Goal: Task Accomplishment & Management: Use online tool/utility

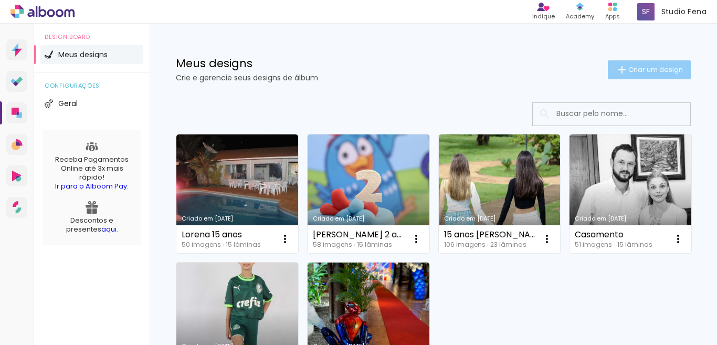
click at [655, 66] on span "Criar um design" at bounding box center [655, 69] width 55 height 7
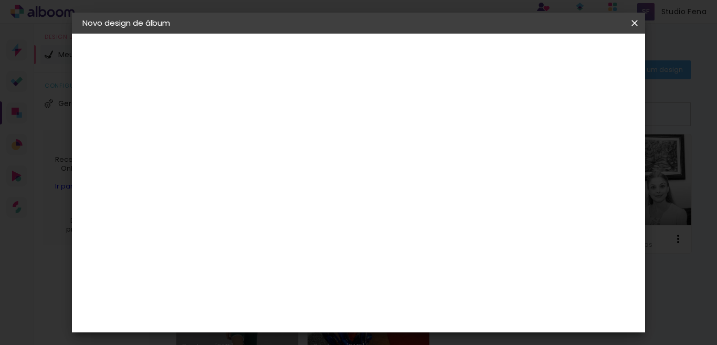
click at [254, 144] on input at bounding box center [254, 141] width 0 height 16
type input "[PERSON_NAME]"
click at [0, 0] on slot "Avançar" at bounding box center [0, 0] width 0 height 0
click at [450, 165] on paper-item "Tamanho Livre" at bounding box center [399, 159] width 101 height 23
click at [450, 52] on paper-button "Avançar" at bounding box center [424, 56] width 51 height 18
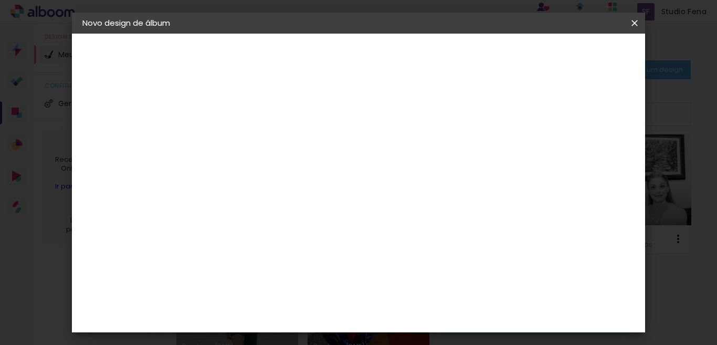
scroll to position [99, 0]
drag, startPoint x: 233, startPoint y: 173, endPoint x: 220, endPoint y: 170, distance: 13.0
click at [220, 170] on input "30" at bounding box center [220, 172] width 27 height 16
type input "25,4"
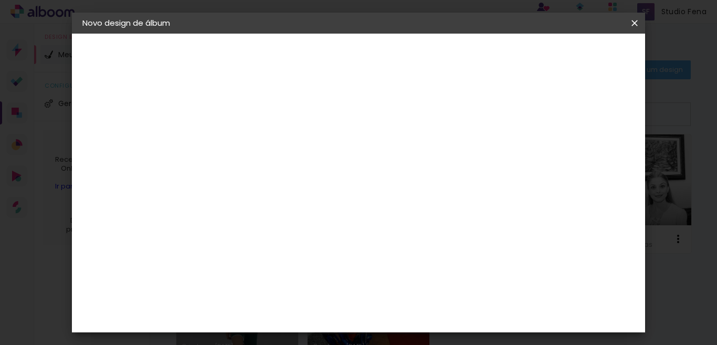
type paper-input "25,4"
drag, startPoint x: 428, startPoint y: 313, endPoint x: 412, endPoint y: 313, distance: 15.7
click at [412, 313] on input "60" at bounding box center [415, 313] width 27 height 16
type input "40"
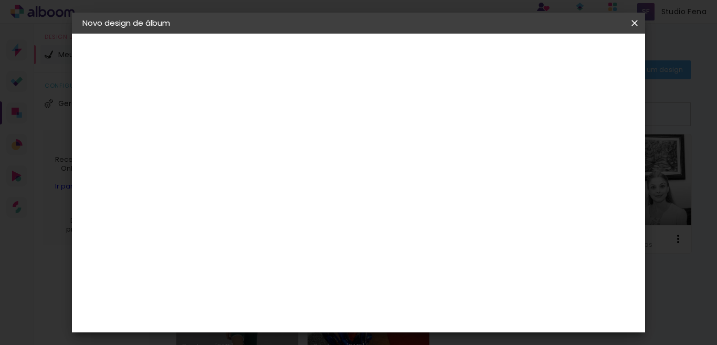
type paper-input "40"
click at [548, 64] on paper-button "Iniciar design" at bounding box center [514, 56] width 69 height 18
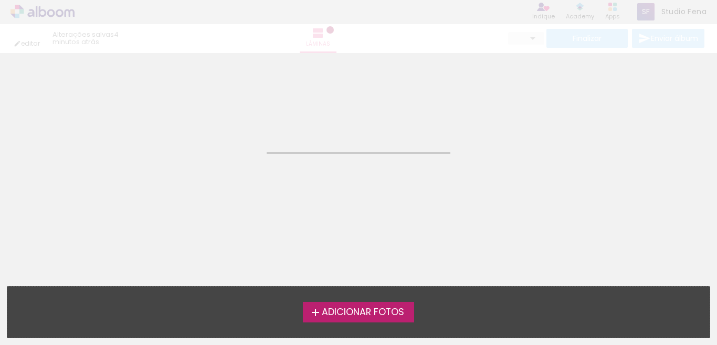
click at [365, 320] on label "Adicionar Fotos" at bounding box center [359, 312] width 112 height 20
click at [0, 0] on input "file" at bounding box center [0, 0] width 0 height 0
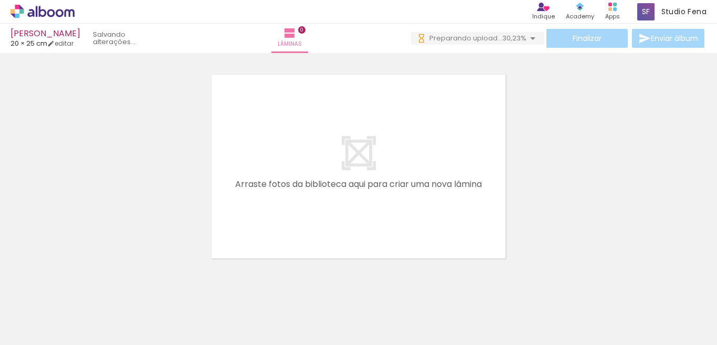
click at [111, 317] on div at bounding box center [105, 309] width 39 height 52
click at [172, 317] on div at bounding box center [163, 309] width 39 height 52
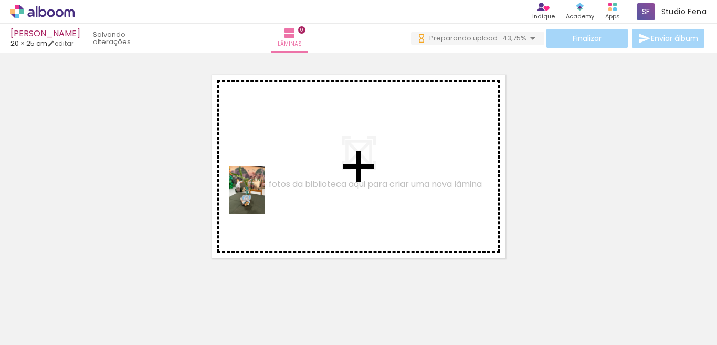
drag, startPoint x: 105, startPoint y: 321, endPoint x: 240, endPoint y: 217, distance: 170.3
click at [267, 183] on quentale-workspace at bounding box center [358, 172] width 717 height 345
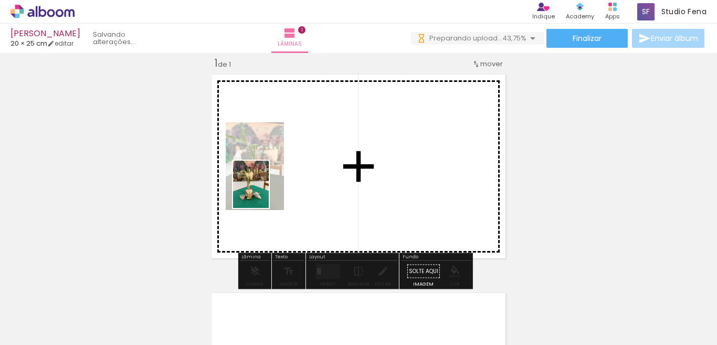
drag, startPoint x: 161, startPoint y: 321, endPoint x: 265, endPoint y: 192, distance: 165.6
click at [265, 192] on quentale-workspace at bounding box center [358, 172] width 717 height 345
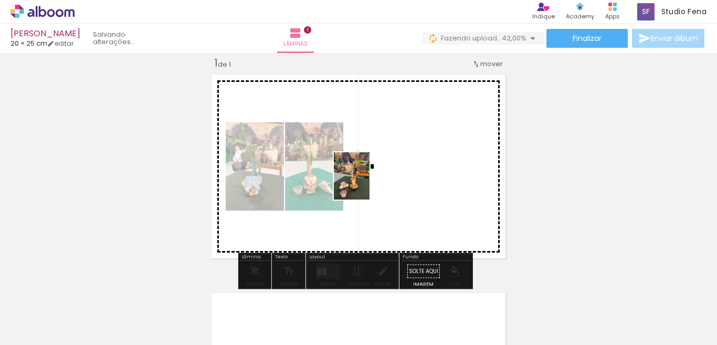
drag, startPoint x: 225, startPoint y: 319, endPoint x: 384, endPoint y: 176, distance: 214.0
click at [383, 177] on quentale-workspace at bounding box center [358, 172] width 717 height 345
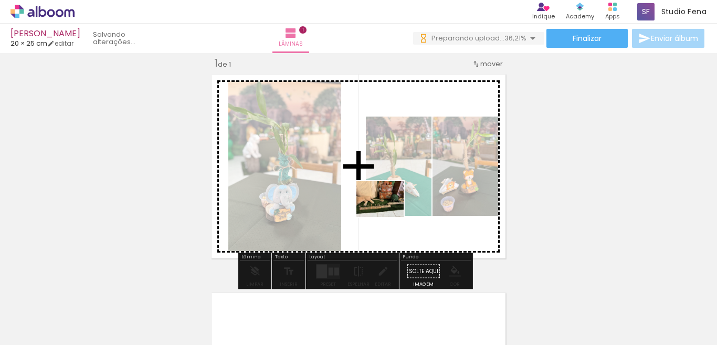
drag, startPoint x: 348, startPoint y: 314, endPoint x: 388, endPoint y: 212, distance: 108.8
click at [388, 212] on quentale-workspace at bounding box center [358, 172] width 717 height 345
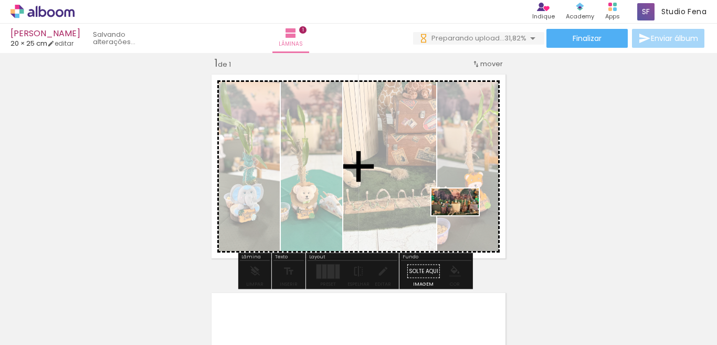
drag, startPoint x: 695, startPoint y: 314, endPoint x: 460, endPoint y: 218, distance: 254.4
click at [460, 218] on quentale-workspace at bounding box center [358, 172] width 717 height 345
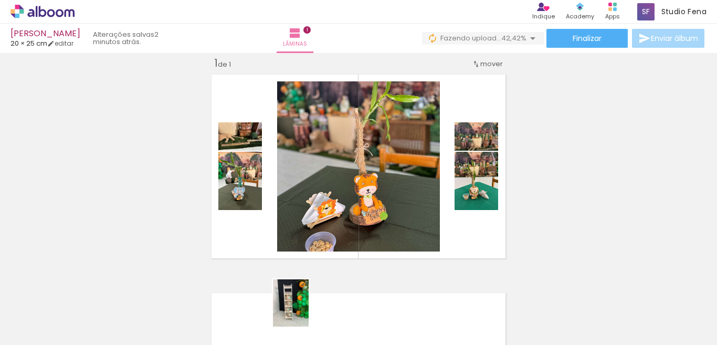
drag, startPoint x: 280, startPoint y: 315, endPoint x: 303, endPoint y: 313, distance: 22.7
click at [301, 313] on div at bounding box center [281, 309] width 39 height 52
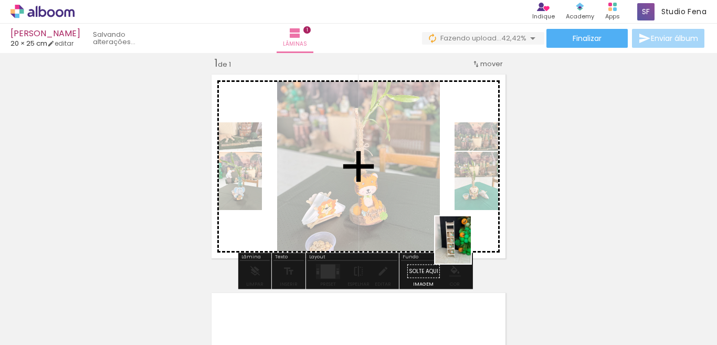
drag, startPoint x: 286, startPoint y: 321, endPoint x: 496, endPoint y: 232, distance: 228.0
click at [496, 232] on quentale-workspace at bounding box center [358, 172] width 717 height 345
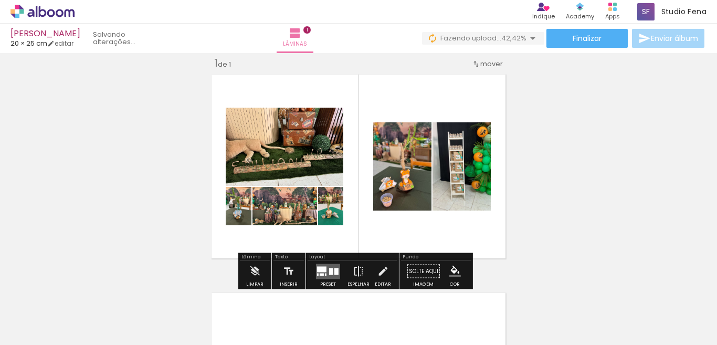
click at [37, 329] on span "Adicionar Fotos" at bounding box center [37, 331] width 31 height 12
click at [0, 0] on input "file" at bounding box center [0, 0] width 0 height 0
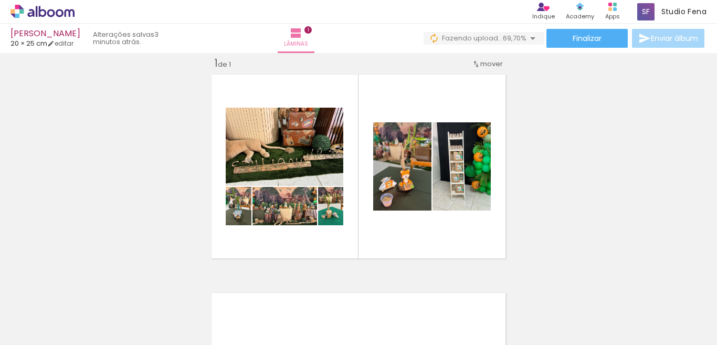
scroll to position [0, 168]
click at [600, 321] on div at bounding box center [584, 309] width 52 height 35
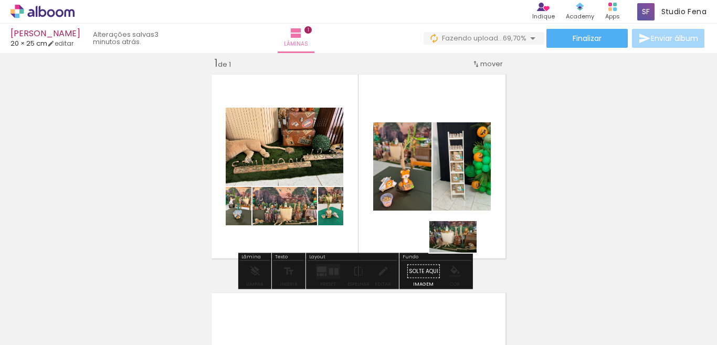
drag, startPoint x: 600, startPoint y: 321, endPoint x: 461, endPoint y: 252, distance: 155.6
click at [461, 252] on quentale-workspace at bounding box center [358, 172] width 717 height 345
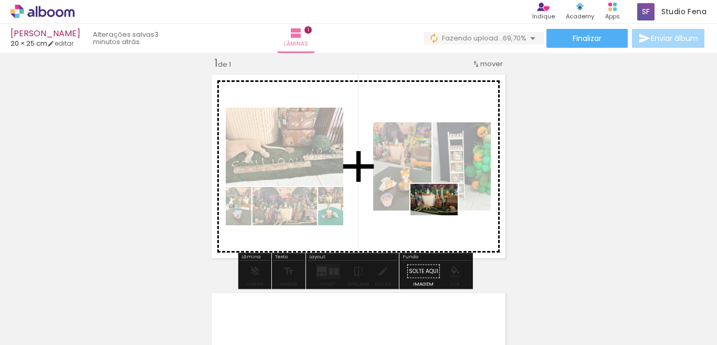
drag, startPoint x: 593, startPoint y: 311, endPoint x: 441, endPoint y: 215, distance: 180.2
click at [441, 215] on quentale-workspace at bounding box center [358, 172] width 717 height 345
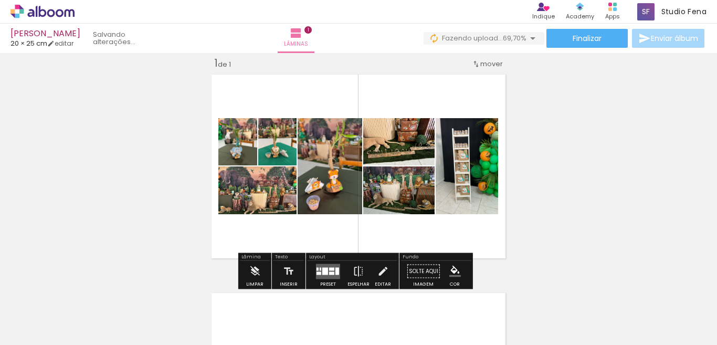
click at [331, 268] on div at bounding box center [331, 268] width 5 height 3
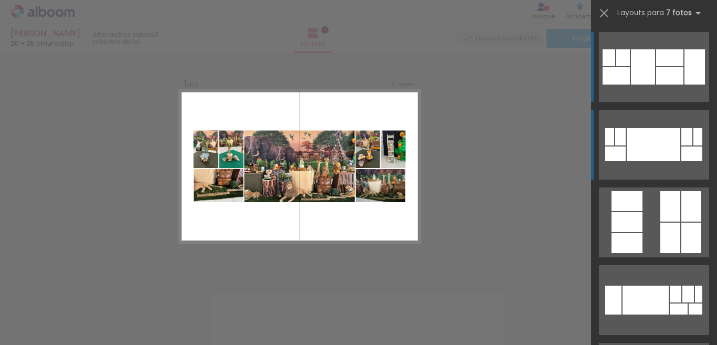
click at [631, 142] on div at bounding box center [653, 144] width 54 height 33
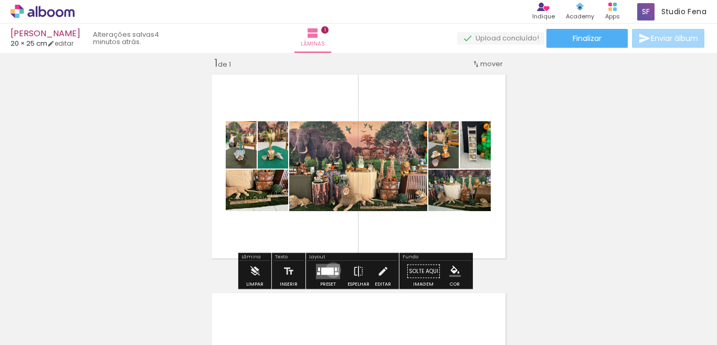
click at [331, 270] on div at bounding box center [327, 270] width 13 height 7
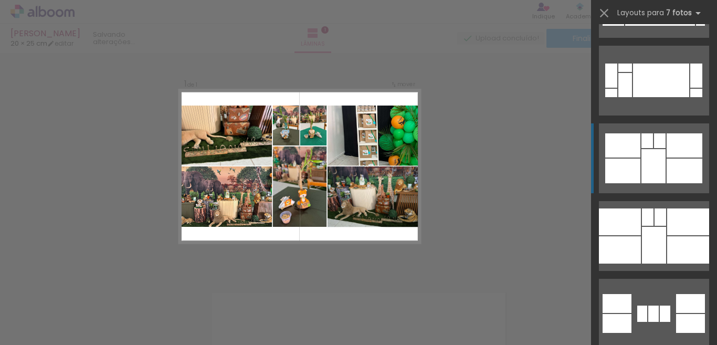
scroll to position [4275, 0]
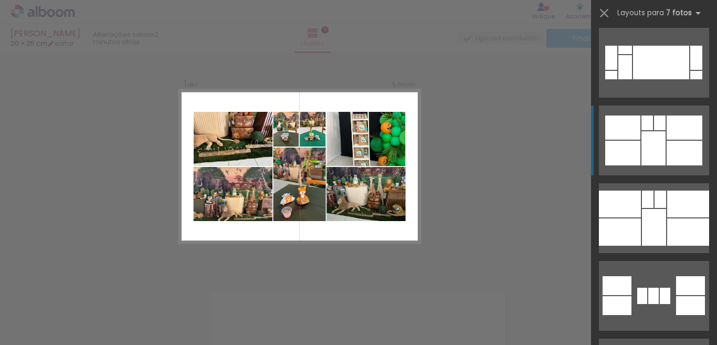
click at [605, 158] on div at bounding box center [622, 153] width 35 height 25
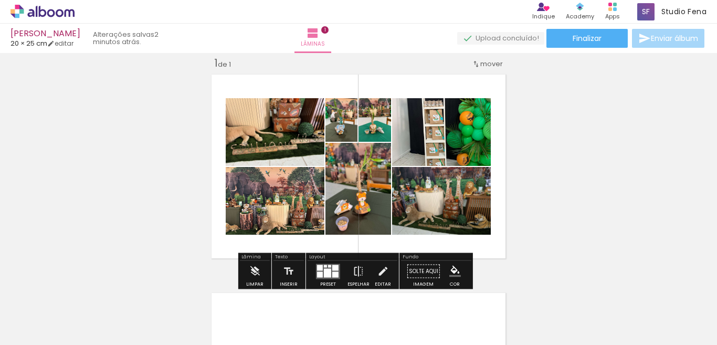
click at [332, 271] on div at bounding box center [335, 274] width 6 height 6
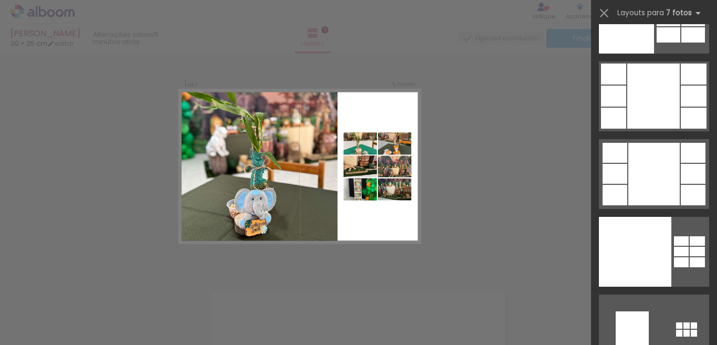
scroll to position [15752, 0]
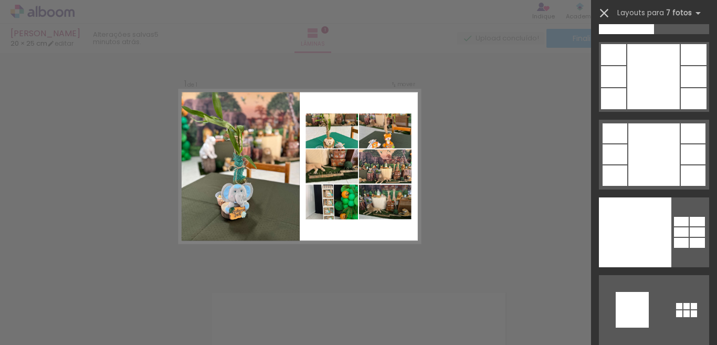
click at [607, 14] on iron-icon at bounding box center [603, 13] width 15 height 15
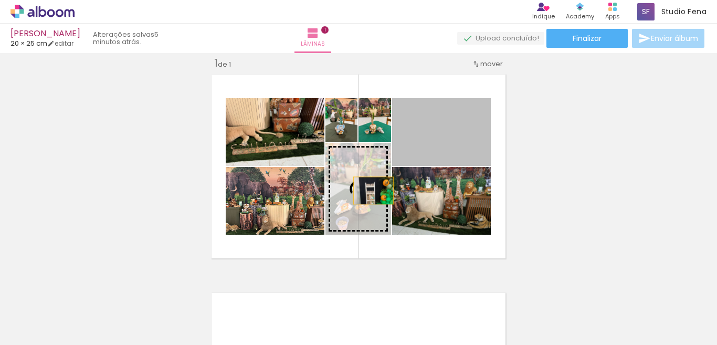
drag, startPoint x: 436, startPoint y: 137, endPoint x: 369, endPoint y: 190, distance: 85.5
click at [0, 0] on slot at bounding box center [0, 0] width 0 height 0
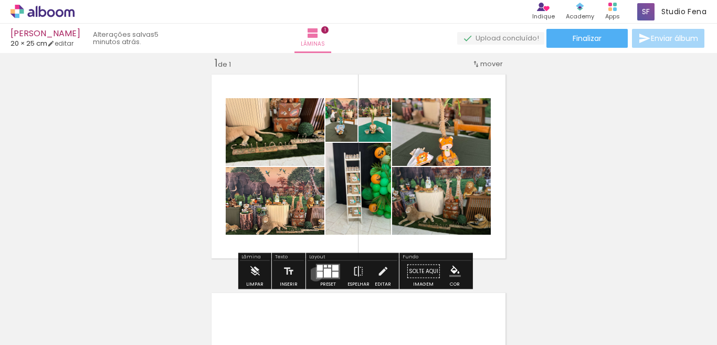
click at [316, 274] on quentale-layouter at bounding box center [328, 270] width 24 height 15
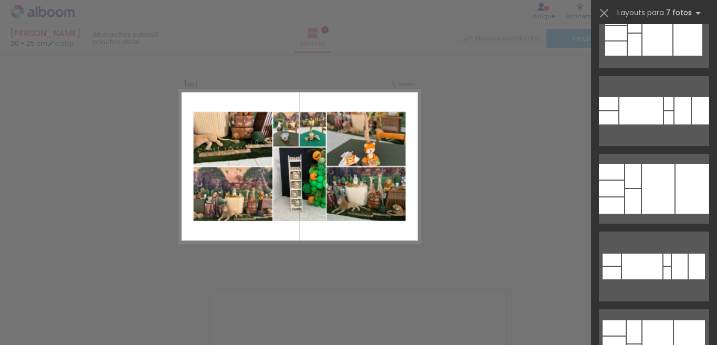
scroll to position [0, 0]
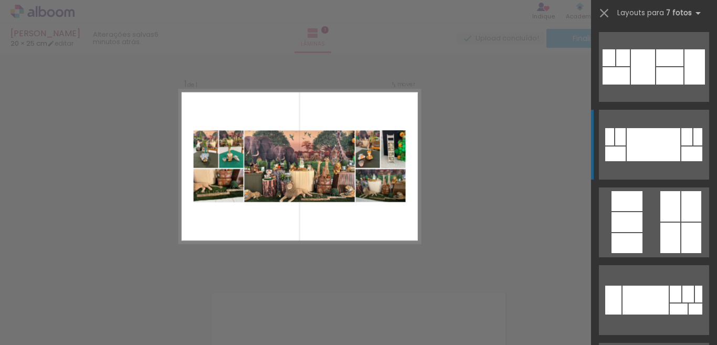
click at [662, 146] on div at bounding box center [653, 144] width 54 height 33
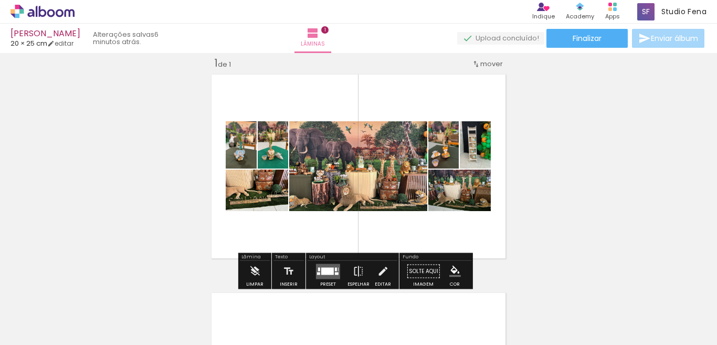
drag, startPoint x: 580, startPoint y: 156, endPoint x: 199, endPoint y: 217, distance: 385.8
click at [199, 217] on div "Inserir lâmina 1 de 1" at bounding box center [358, 262] width 717 height 437
click at [99, 217] on div "Inserir lâmina 1 de 1" at bounding box center [358, 262] width 717 height 437
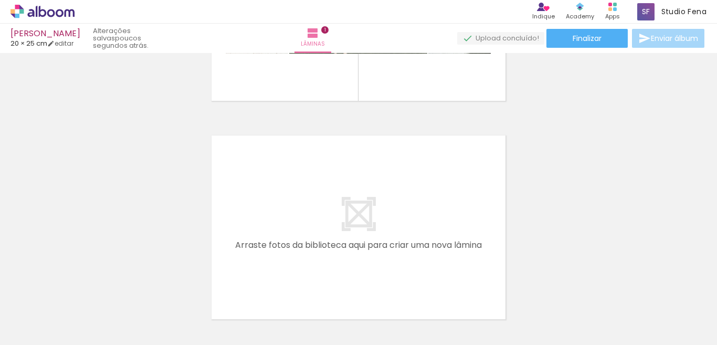
scroll to position [223, 0]
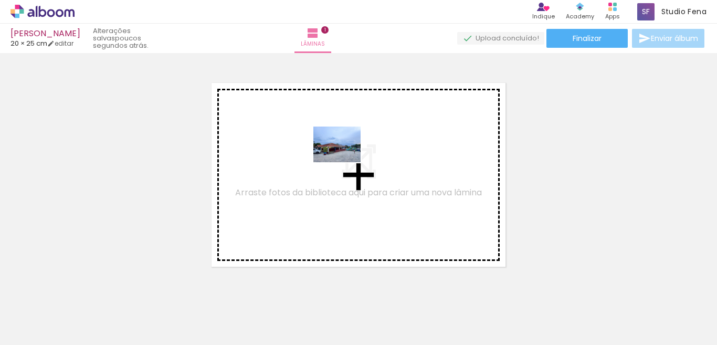
drag, startPoint x: 479, startPoint y: 318, endPoint x: 343, endPoint y: 156, distance: 211.5
click at [343, 156] on quentale-workspace at bounding box center [358, 172] width 717 height 345
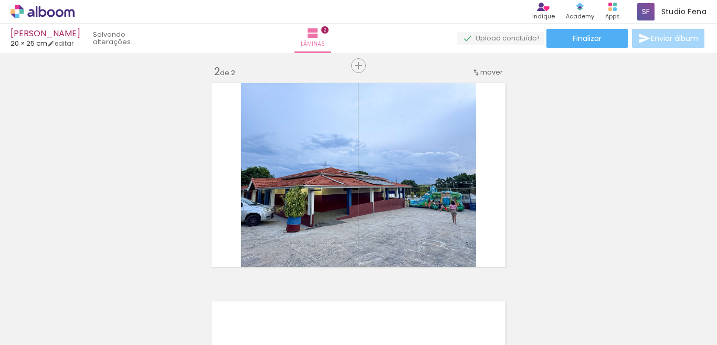
scroll to position [231, 0]
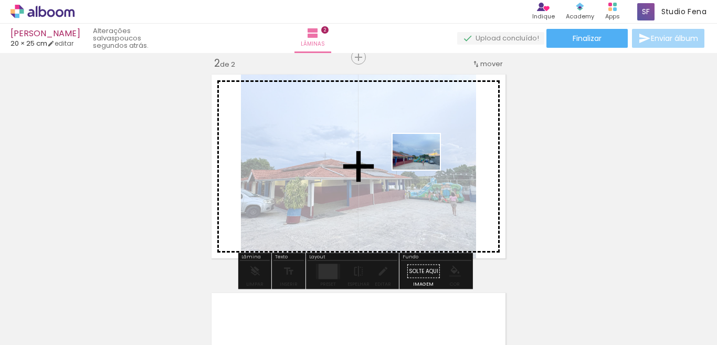
drag, startPoint x: 423, startPoint y: 309, endPoint x: 424, endPoint y: 164, distance: 145.3
click at [424, 164] on quentale-workspace at bounding box center [358, 172] width 717 height 345
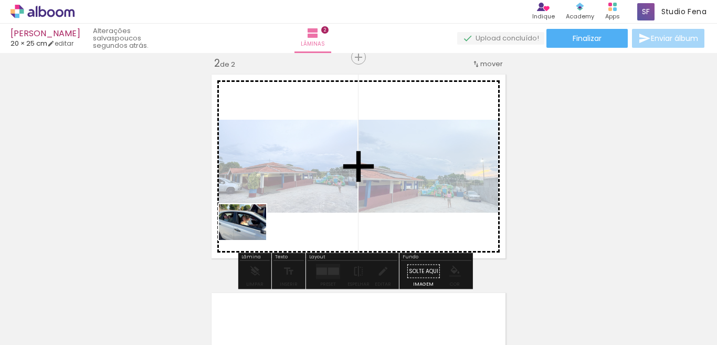
drag, startPoint x: 230, startPoint y: 324, endPoint x: 258, endPoint y: 227, distance: 101.1
click at [258, 227] on quentale-workspace at bounding box center [358, 172] width 717 height 345
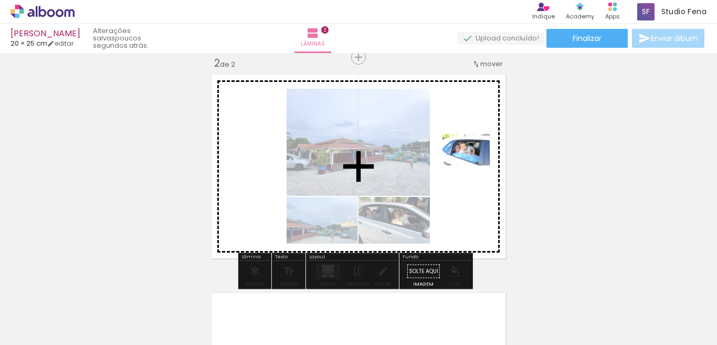
drag, startPoint x: 658, startPoint y: 315, endPoint x: 462, endPoint y: 158, distance: 250.9
click at [462, 158] on quentale-workspace at bounding box center [358, 172] width 717 height 345
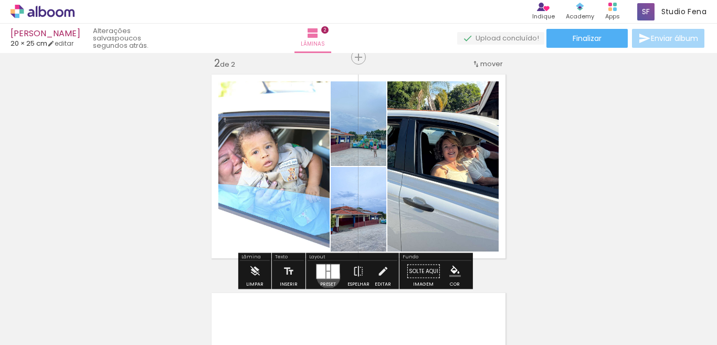
click at [326, 276] on div at bounding box center [328, 274] width 4 height 7
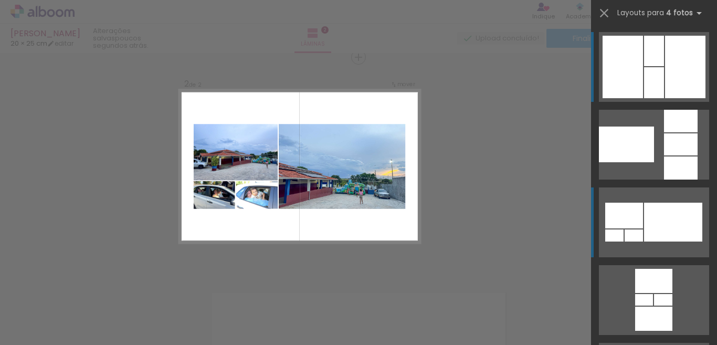
click at [654, 219] on div at bounding box center [673, 222] width 58 height 39
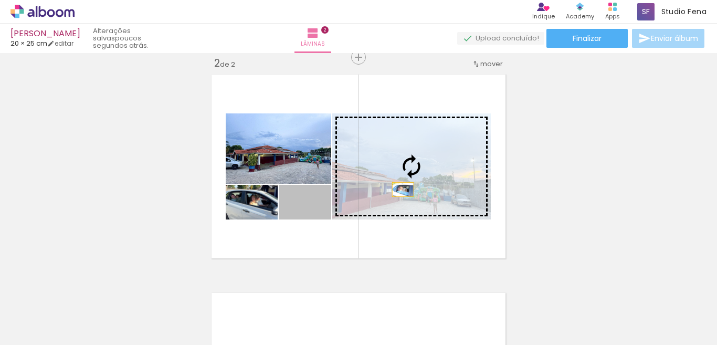
drag, startPoint x: 323, startPoint y: 209, endPoint x: 399, endPoint y: 188, distance: 78.9
click at [0, 0] on slot at bounding box center [0, 0] width 0 height 0
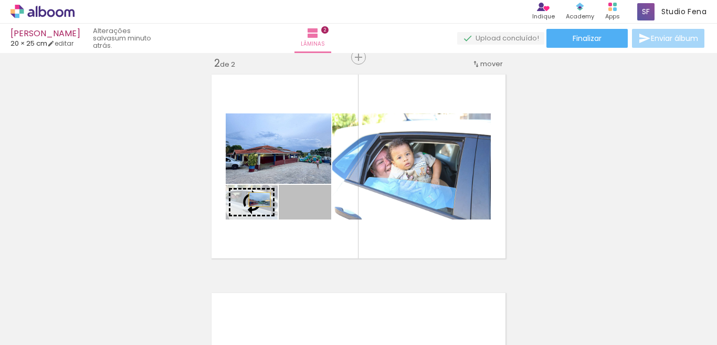
drag, startPoint x: 276, startPoint y: 201, endPoint x: 253, endPoint y: 199, distance: 23.2
click at [0, 0] on slot at bounding box center [0, 0] width 0 height 0
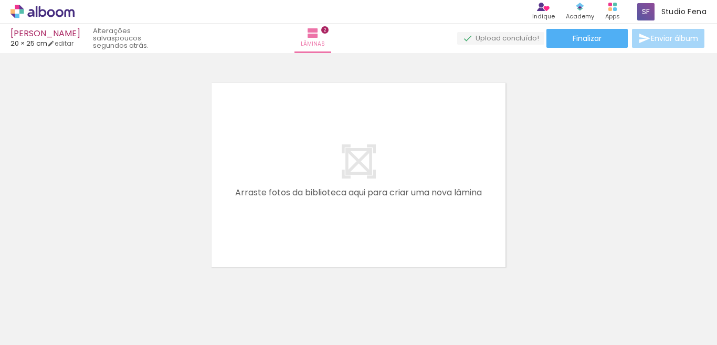
scroll to position [0, 1492]
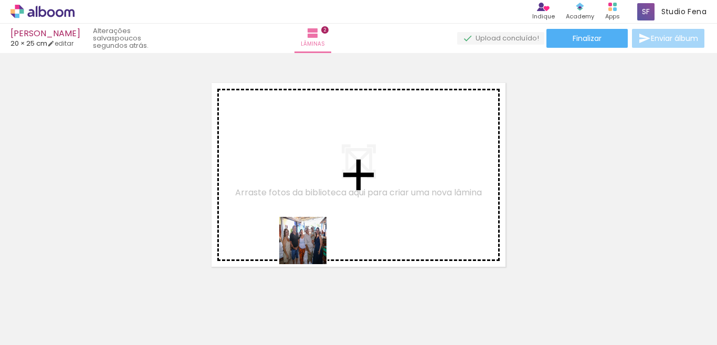
drag, startPoint x: 328, startPoint y: 313, endPoint x: 295, endPoint y: 182, distance: 134.7
click at [295, 183] on quentale-workspace at bounding box center [358, 172] width 717 height 345
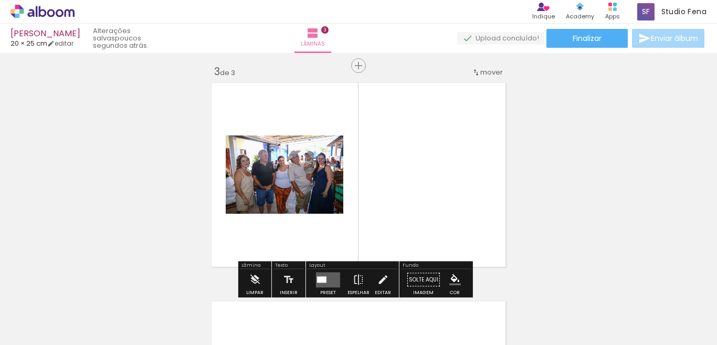
scroll to position [450, 0]
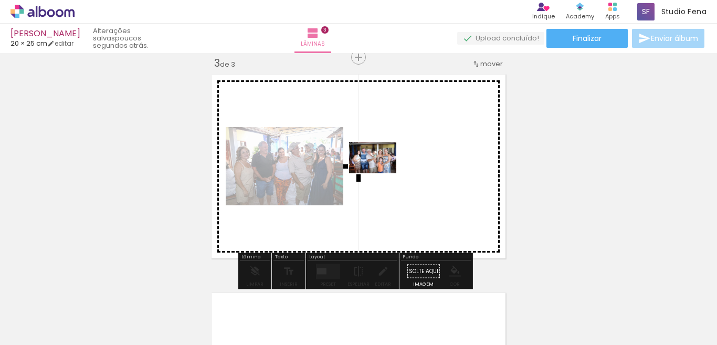
drag, startPoint x: 379, startPoint y: 319, endPoint x: 381, endPoint y: 172, distance: 147.4
click at [381, 172] on quentale-workspace at bounding box center [358, 172] width 717 height 345
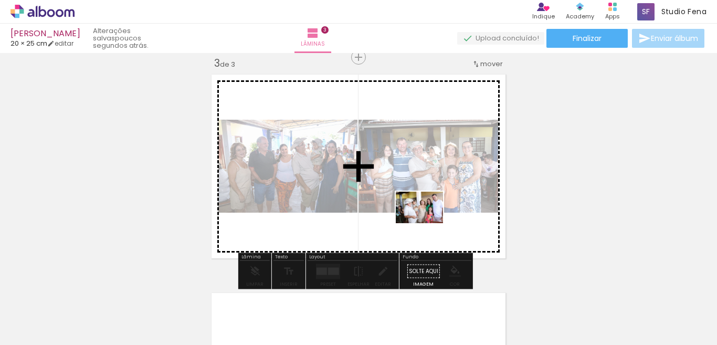
drag, startPoint x: 434, startPoint y: 305, endPoint x: 427, endPoint y: 222, distance: 83.2
click at [427, 222] on quentale-workspace at bounding box center [358, 172] width 717 height 345
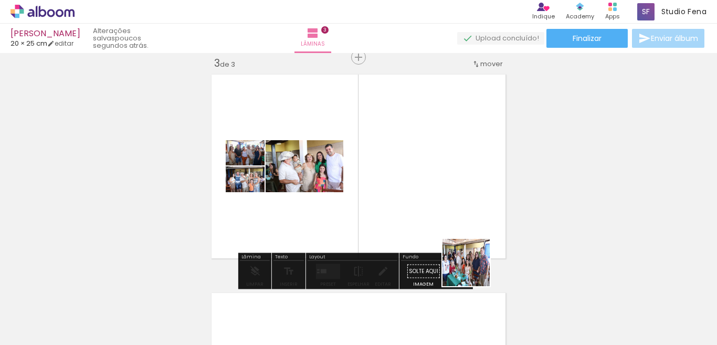
drag, startPoint x: 501, startPoint y: 312, endPoint x: 462, endPoint y: 195, distance: 123.9
click at [462, 195] on quentale-workspace at bounding box center [358, 172] width 717 height 345
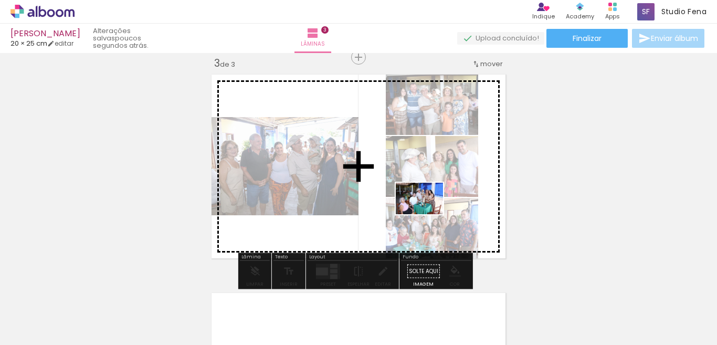
drag, startPoint x: 550, startPoint y: 306, endPoint x: 425, endPoint y: 214, distance: 156.0
click at [425, 214] on quentale-workspace at bounding box center [358, 172] width 717 height 345
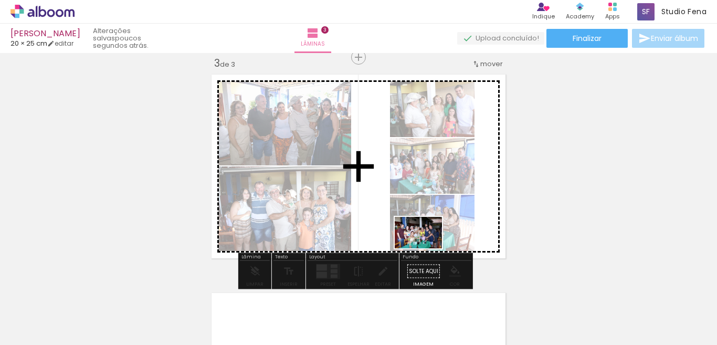
drag, startPoint x: 601, startPoint y: 317, endPoint x: 398, endPoint y: 238, distance: 218.2
click at [398, 238] on quentale-workspace at bounding box center [358, 172] width 717 height 345
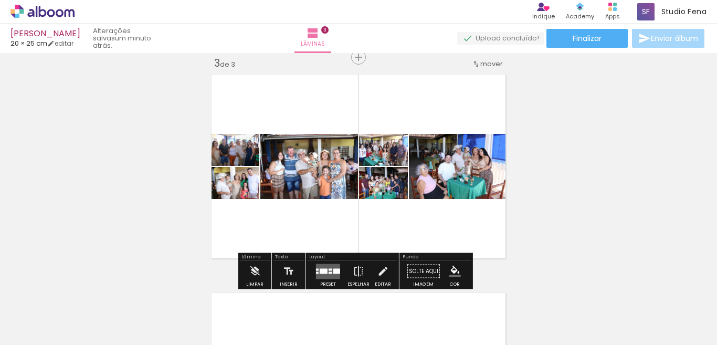
scroll to position [0, 0]
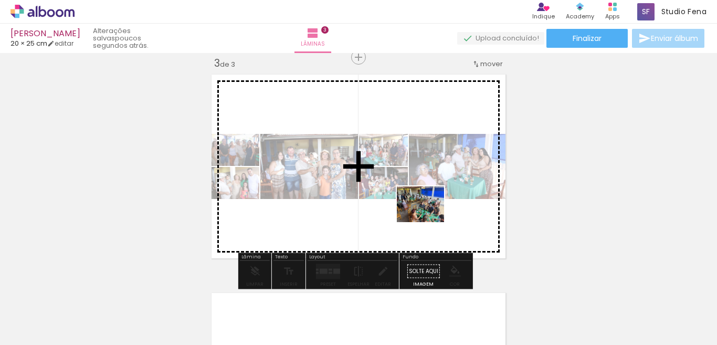
drag, startPoint x: 467, startPoint y: 313, endPoint x: 428, endPoint y: 218, distance: 102.8
click at [428, 218] on quentale-workspace at bounding box center [358, 172] width 717 height 345
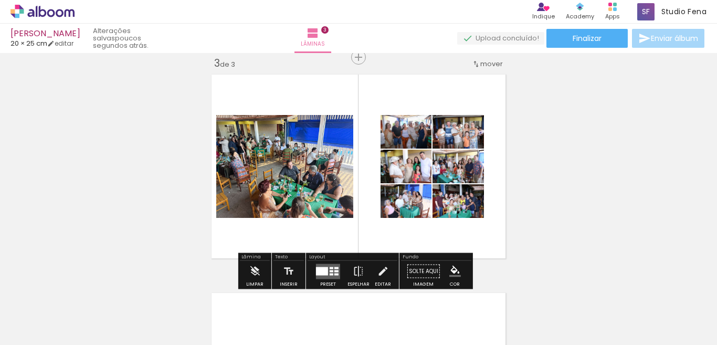
click at [321, 271] on div at bounding box center [322, 271] width 12 height 8
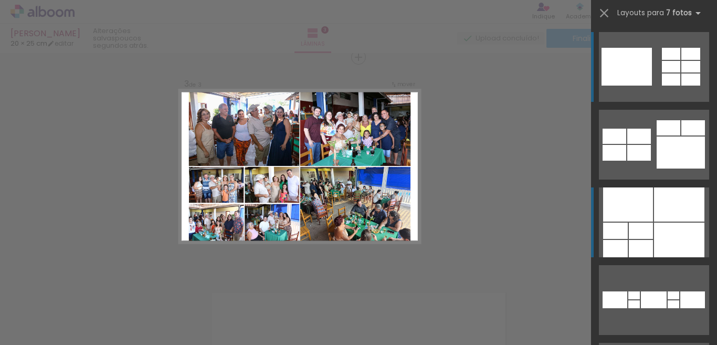
click at [665, 218] on div at bounding box center [679, 204] width 50 height 34
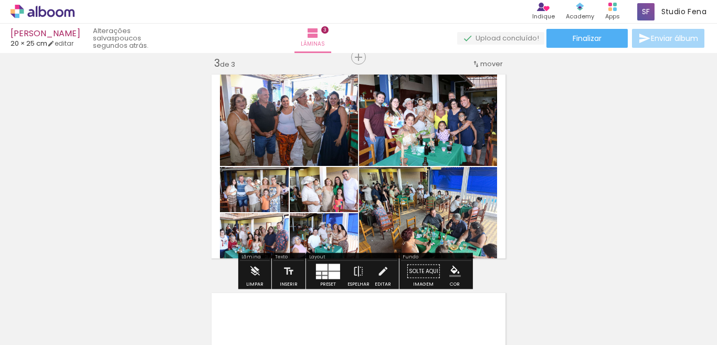
click at [324, 266] on div at bounding box center [322, 266] width 12 height 7
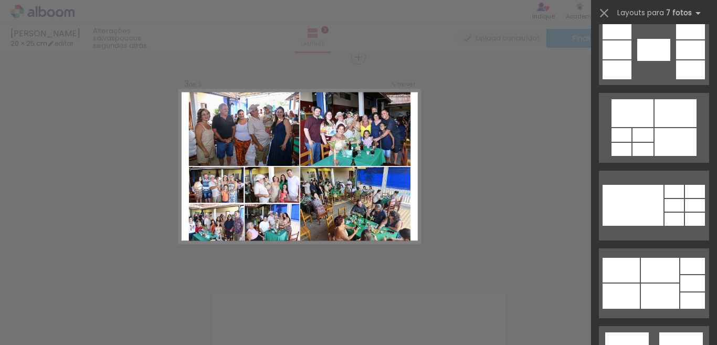
scroll to position [659, 0]
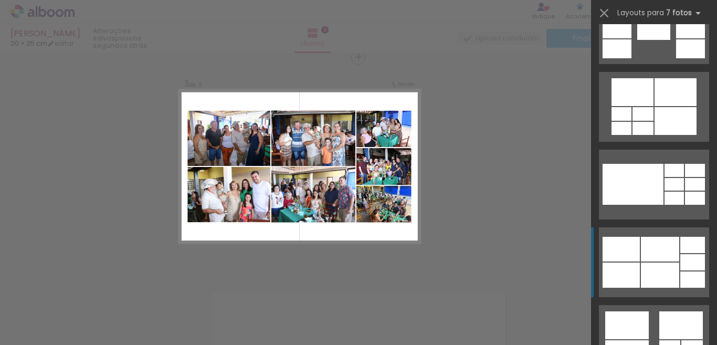
click at [667, 248] on div at bounding box center [660, 249] width 38 height 25
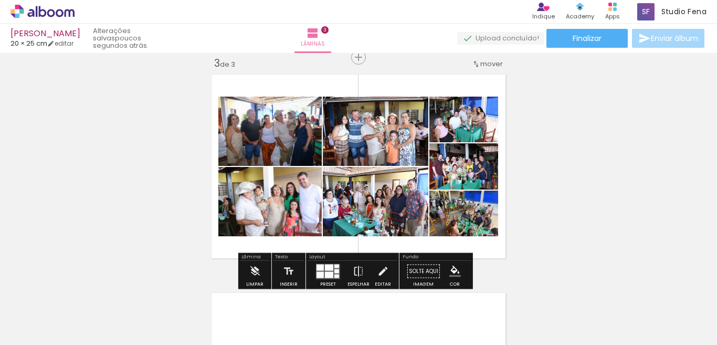
click at [606, 199] on div "Inserir lâmina 1 de 3 Inserir lâmina 2 de 3 Inserir lâmina 3 de 3" at bounding box center [358, 44] width 717 height 874
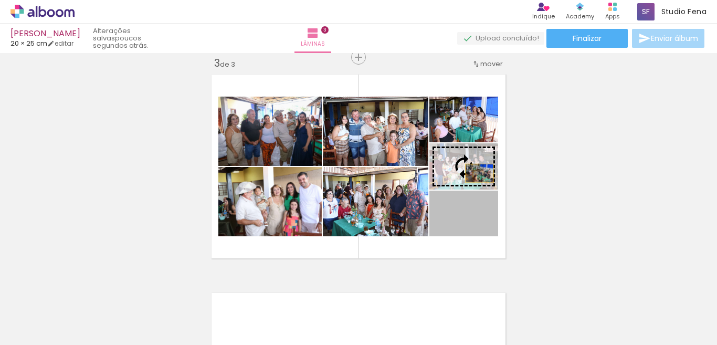
drag, startPoint x: 481, startPoint y: 221, endPoint x: 475, endPoint y: 164, distance: 57.0
click at [0, 0] on slot at bounding box center [0, 0] width 0 height 0
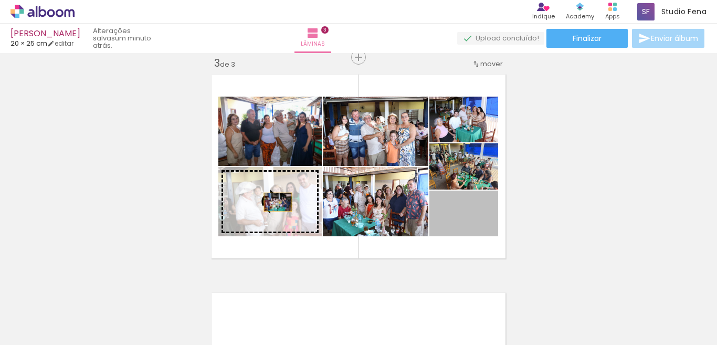
drag, startPoint x: 485, startPoint y: 221, endPoint x: 273, endPoint y: 202, distance: 212.8
click at [0, 0] on slot at bounding box center [0, 0] width 0 height 0
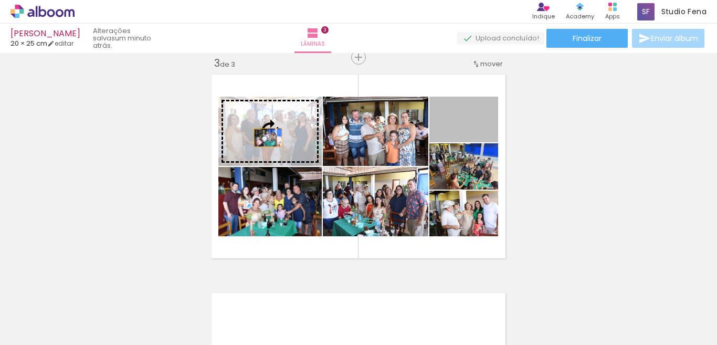
drag, startPoint x: 486, startPoint y: 130, endPoint x: 263, endPoint y: 137, distance: 223.1
click at [0, 0] on slot at bounding box center [0, 0] width 0 height 0
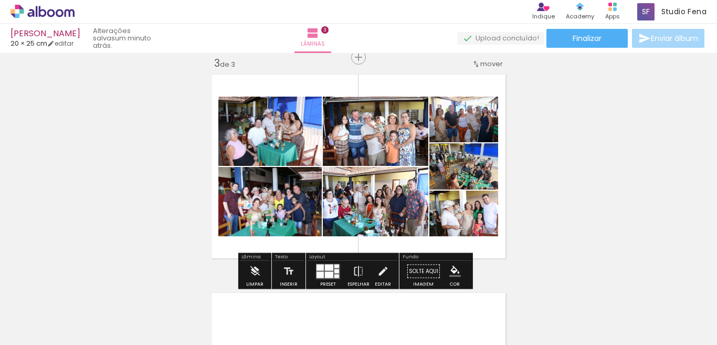
click at [279, 147] on quentale-photo at bounding box center [269, 131] width 103 height 69
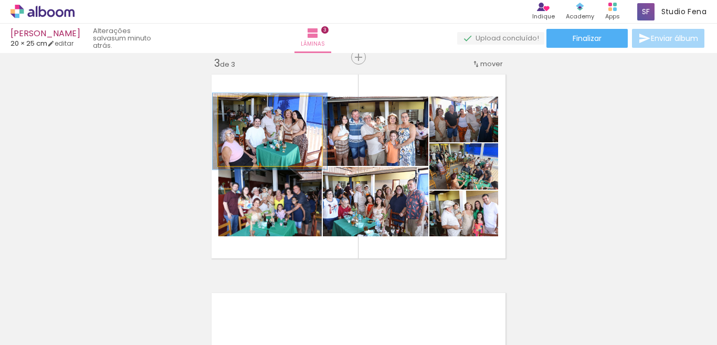
click at [246, 109] on div at bounding box center [246, 107] width 17 height 17
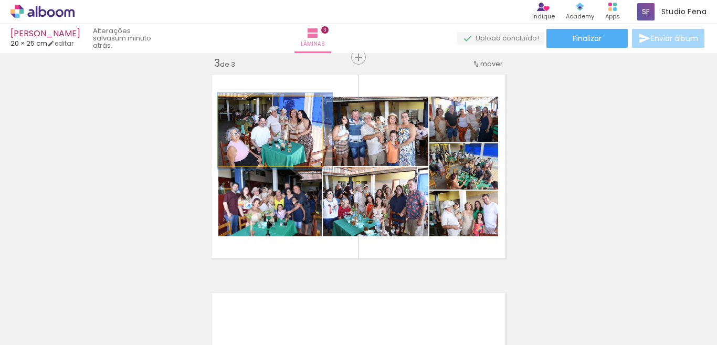
drag, startPoint x: 271, startPoint y: 144, endPoint x: 278, endPoint y: 143, distance: 6.8
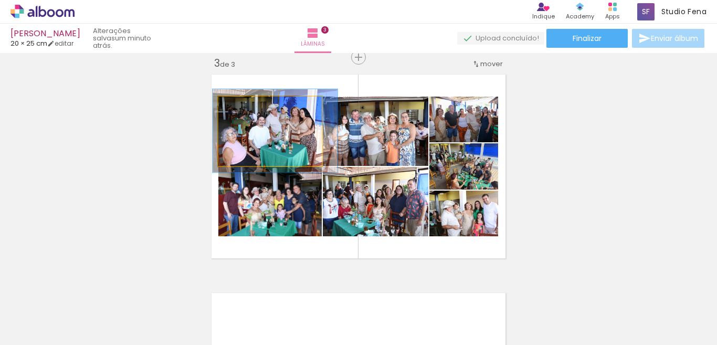
type paper-slider "120"
click at [247, 110] on div at bounding box center [251, 107] width 9 height 9
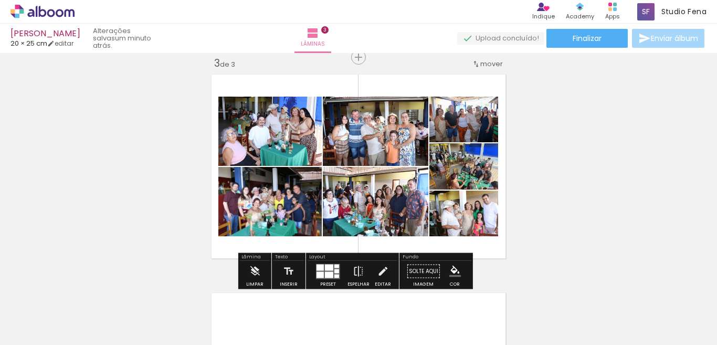
click at [393, 143] on quentale-photo at bounding box center [375, 131] width 105 height 69
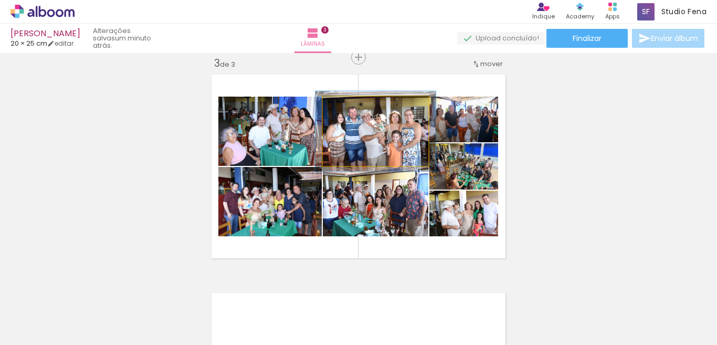
drag, startPoint x: 348, startPoint y: 109, endPoint x: 353, endPoint y: 110, distance: 5.3
type paper-slider "114"
click at [353, 110] on div at bounding box center [352, 107] width 17 height 17
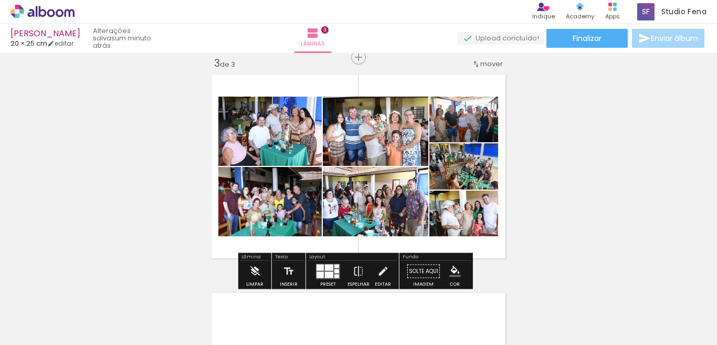
click at [556, 206] on div "Inserir lâmina 1 de 3 Inserir lâmina 2 de 3 Inserir lâmina 3 de 3" at bounding box center [358, 44] width 717 height 874
click at [268, 212] on quentale-photo at bounding box center [269, 201] width 103 height 69
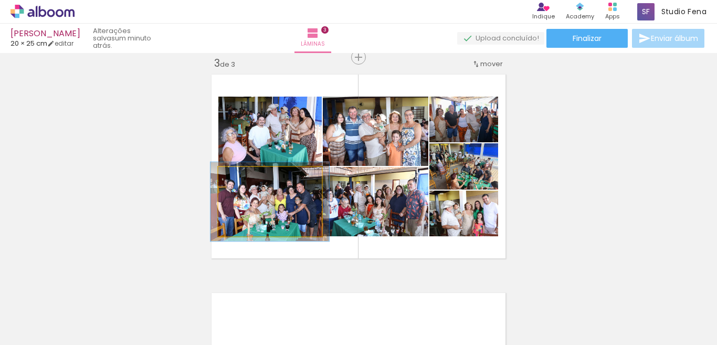
type paper-slider "114"
click at [244, 180] on div at bounding box center [247, 177] width 9 height 9
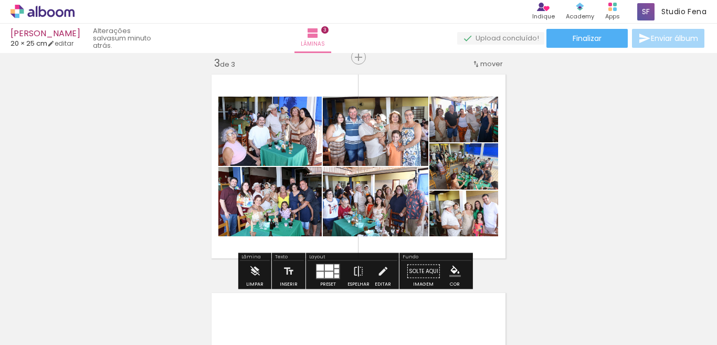
click at [547, 225] on div "Inserir lâmina 1 de 3 Inserir lâmina 2 de 3 Inserir lâmina 3 de 3" at bounding box center [358, 44] width 717 height 874
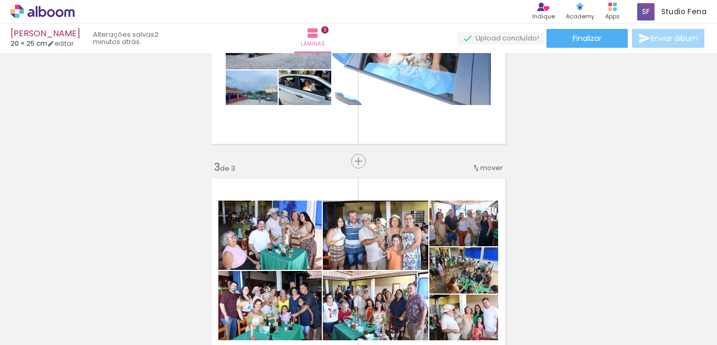
scroll to position [345, 0]
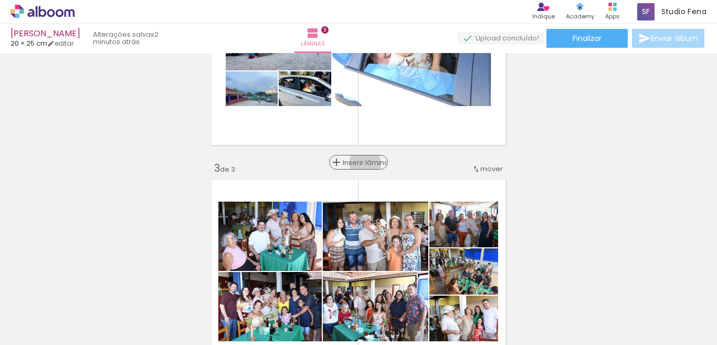
click at [360, 163] on span "Inserir lâmina" at bounding box center [363, 162] width 41 height 7
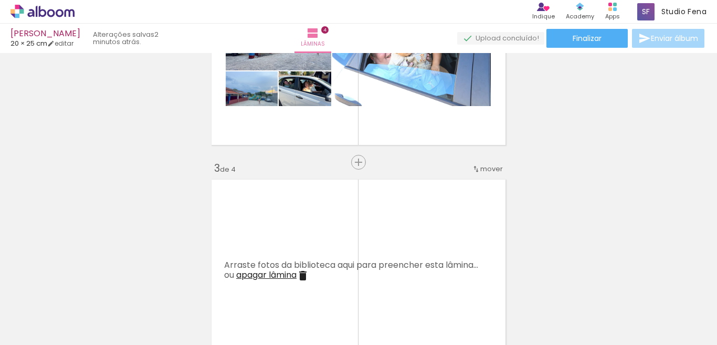
scroll to position [0, 678]
drag, startPoint x: 269, startPoint y: 335, endPoint x: 244, endPoint y: 322, distance: 28.2
click at [244, 322] on quentale-thumb at bounding box center [249, 309] width 59 height 60
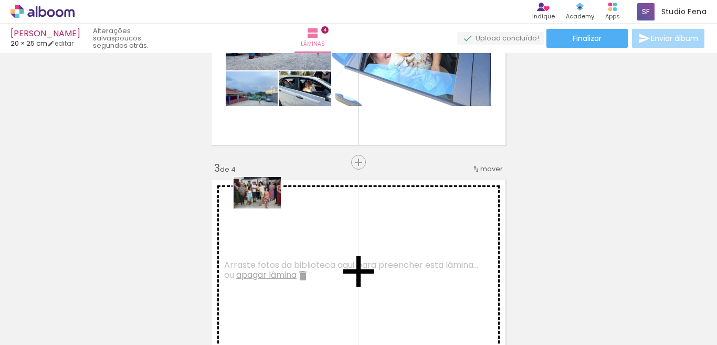
drag, startPoint x: 302, startPoint y: 317, endPoint x: 265, endPoint y: 208, distance: 115.1
click at [265, 208] on quentale-workspace at bounding box center [358, 172] width 717 height 345
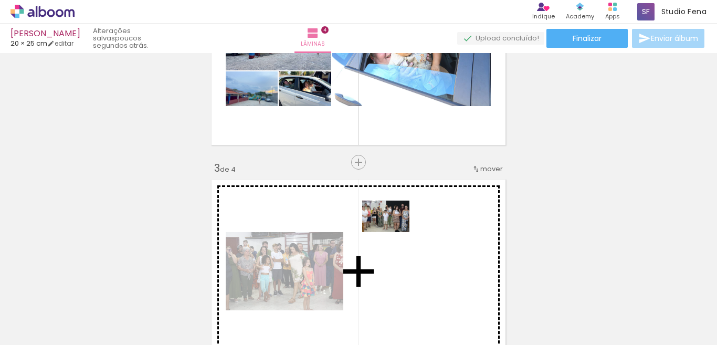
drag, startPoint x: 363, startPoint y: 313, endPoint x: 393, endPoint y: 231, distance: 87.3
click at [393, 231] on quentale-workspace at bounding box center [358, 172] width 717 height 345
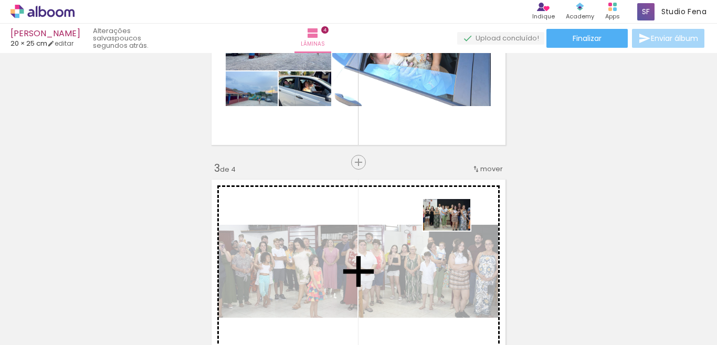
drag, startPoint x: 495, startPoint y: 324, endPoint x: 453, endPoint y: 228, distance: 104.3
click at [453, 228] on quentale-workspace at bounding box center [358, 172] width 717 height 345
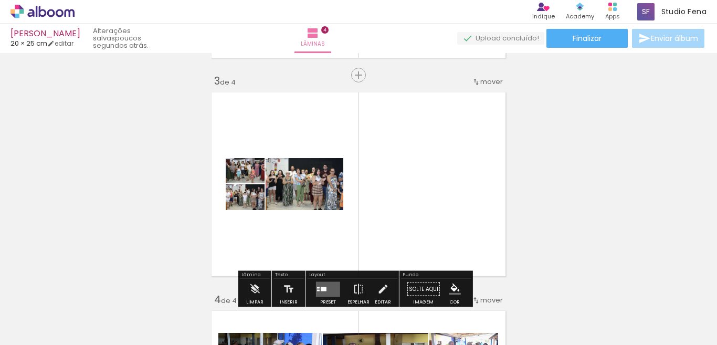
scroll to position [450, 0]
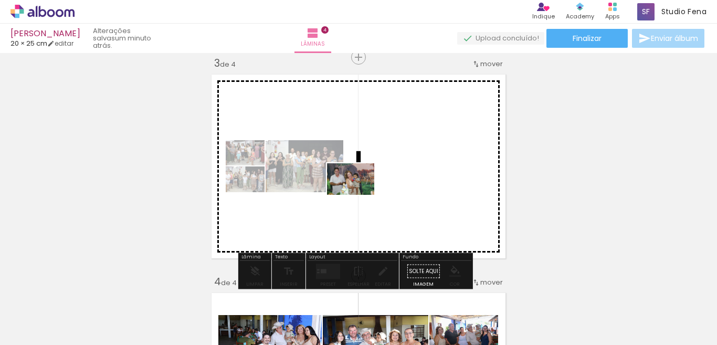
drag, startPoint x: 595, startPoint y: 311, endPoint x: 358, endPoint y: 195, distance: 264.0
click at [358, 195] on quentale-workspace at bounding box center [358, 172] width 717 height 345
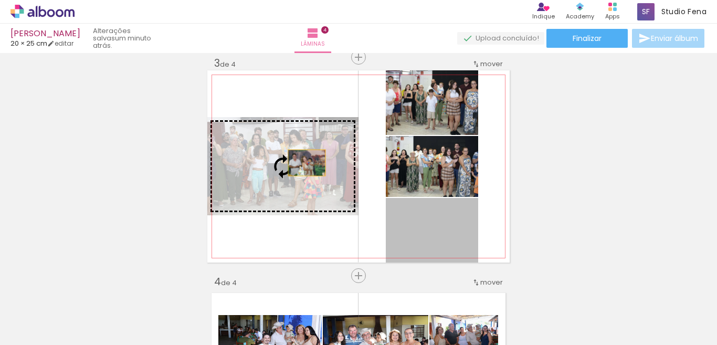
drag, startPoint x: 453, startPoint y: 237, endPoint x: 301, endPoint y: 163, distance: 169.2
click at [0, 0] on slot at bounding box center [0, 0] width 0 height 0
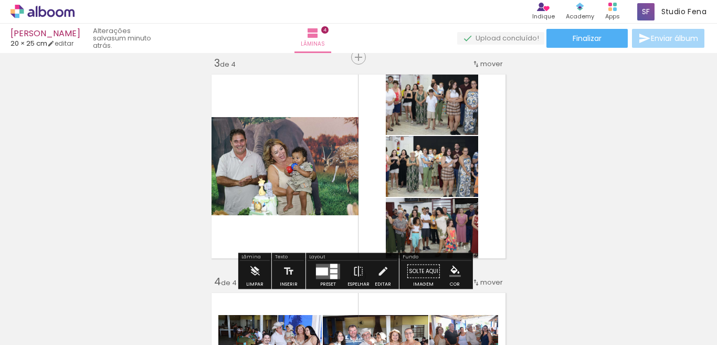
click at [289, 197] on quentale-photo at bounding box center [282, 166] width 151 height 98
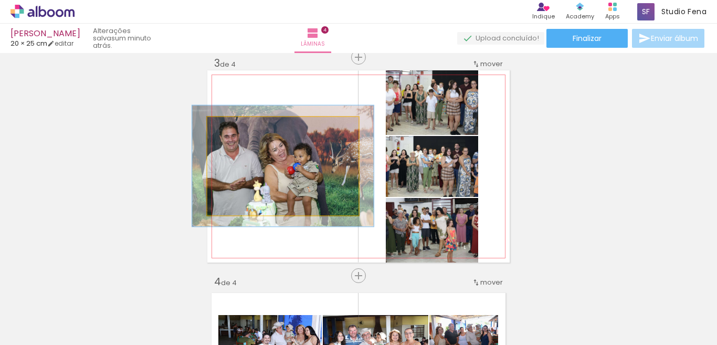
drag, startPoint x: 229, startPoint y: 130, endPoint x: 237, endPoint y: 130, distance: 7.3
click at [237, 130] on div at bounding box center [239, 128] width 17 height 17
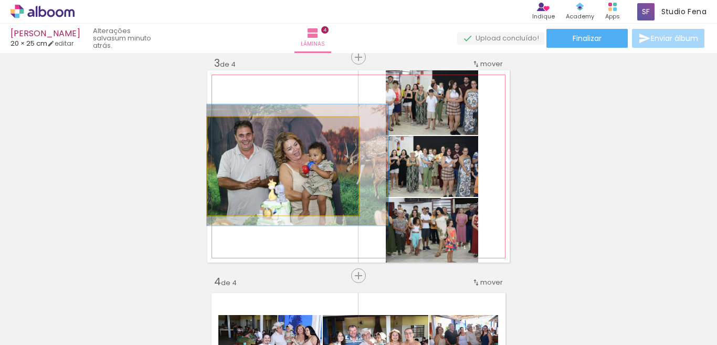
drag, startPoint x: 278, startPoint y: 179, endPoint x: 299, endPoint y: 178, distance: 20.5
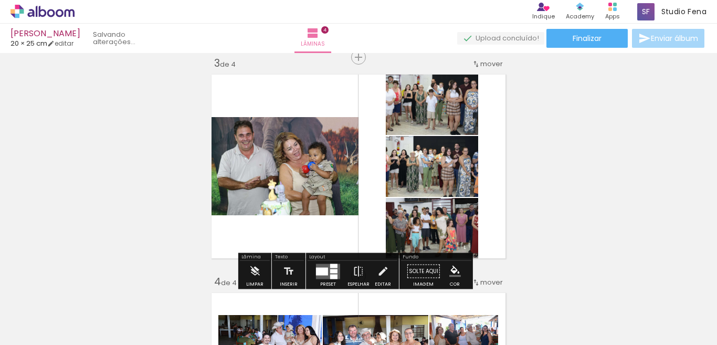
click at [567, 218] on div "Inserir lâmina 1 de 4 Inserir lâmina 2 de 4 Inserir lâmina 3 de 4 Inserir lâmin…" at bounding box center [358, 153] width 717 height 1092
click at [333, 271] on div at bounding box center [333, 271] width 7 height 4
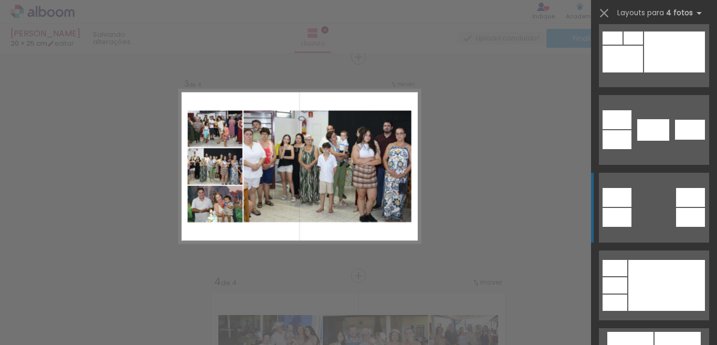
scroll to position [420, 0]
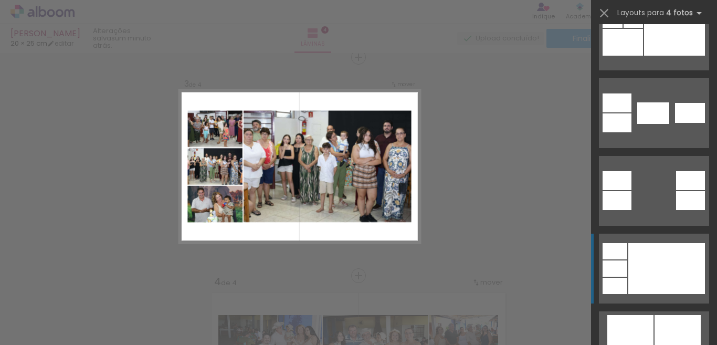
click at [650, 260] on div at bounding box center [666, 268] width 77 height 51
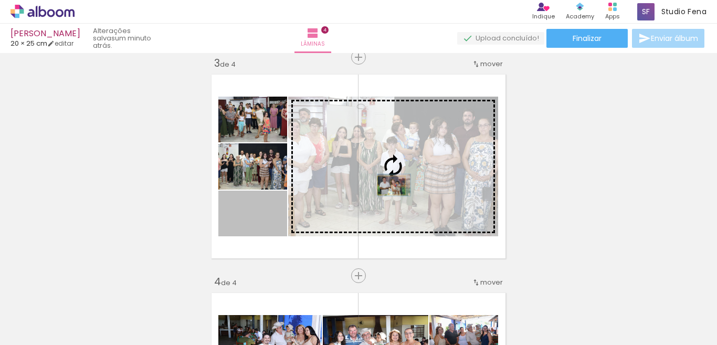
drag, startPoint x: 274, startPoint y: 226, endPoint x: 387, endPoint y: 185, distance: 119.5
click at [0, 0] on slot at bounding box center [0, 0] width 0 height 0
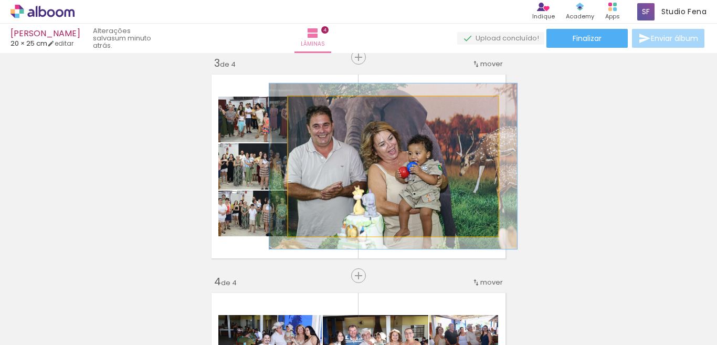
drag, startPoint x: 313, startPoint y: 110, endPoint x: 319, endPoint y: 110, distance: 6.8
type paper-slider "118"
click at [319, 110] on div at bounding box center [319, 107] width 17 height 17
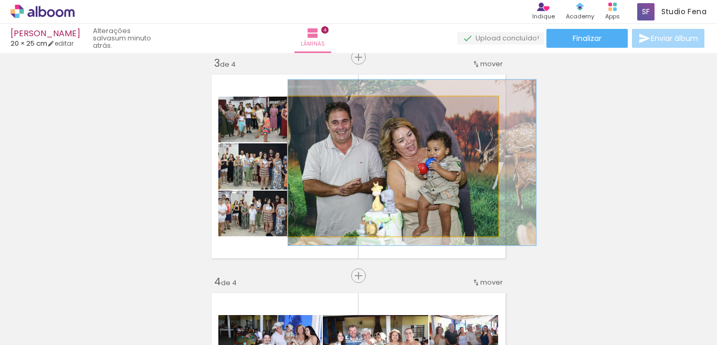
drag, startPoint x: 391, startPoint y: 167, endPoint x: 414, endPoint y: 164, distance: 23.4
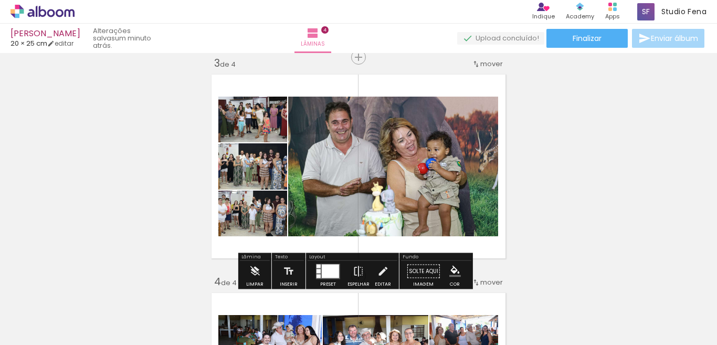
click at [619, 178] on div "Inserir lâmina 1 de 4 Inserir lâmina 2 de 4 Inserir lâmina 3 de 4 Inserir lâmin…" at bounding box center [358, 153] width 717 height 1092
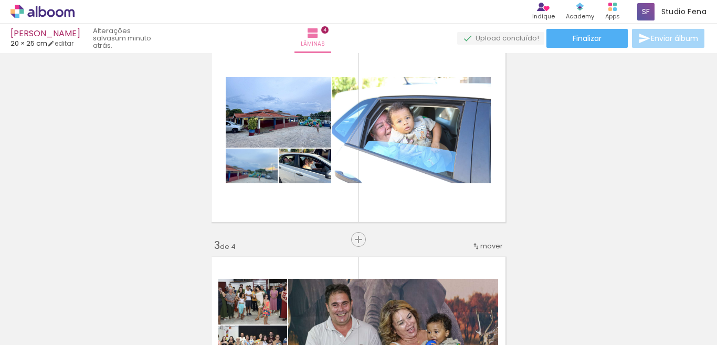
scroll to position [292, 0]
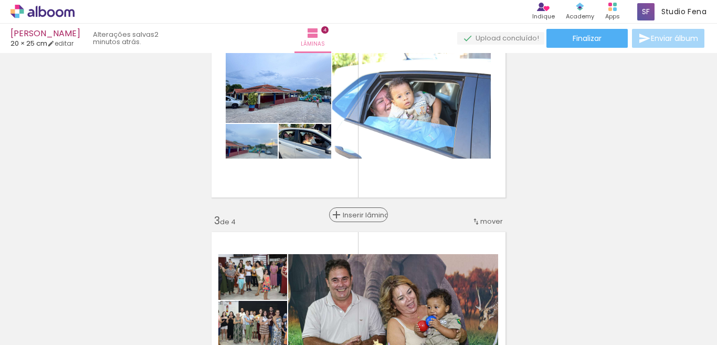
click at [355, 212] on span "Inserir lâmina" at bounding box center [363, 214] width 41 height 7
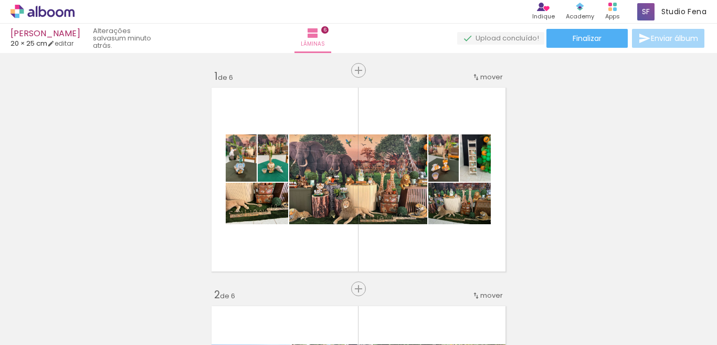
click at [420, 221] on quentale-workspace at bounding box center [358, 172] width 717 height 345
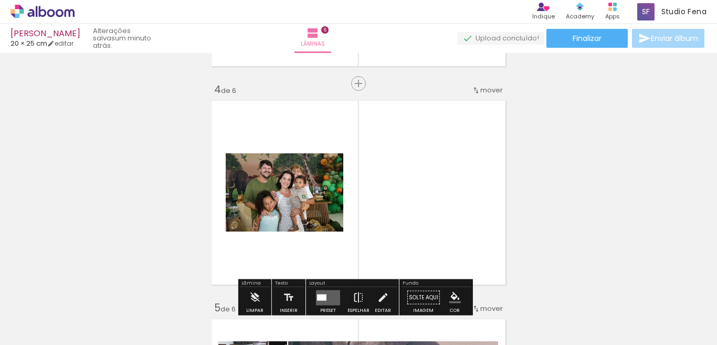
scroll to position [659, 0]
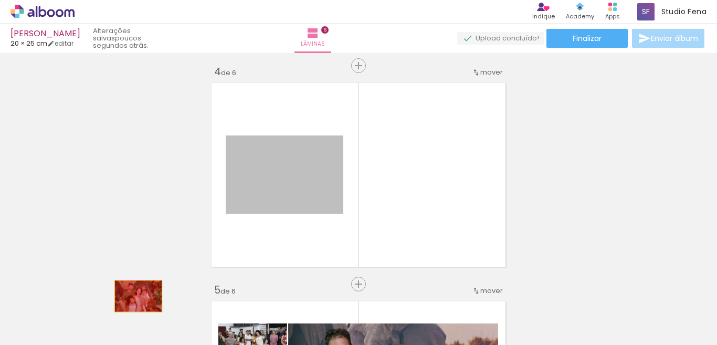
drag, startPoint x: 293, startPoint y: 193, endPoint x: 132, endPoint y: 301, distance: 194.0
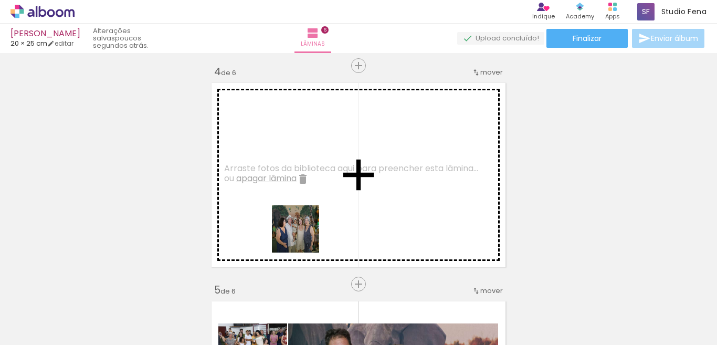
drag, startPoint x: 335, startPoint y: 318, endPoint x: 280, endPoint y: 165, distance: 162.8
click at [280, 165] on quentale-workspace at bounding box center [358, 172] width 717 height 345
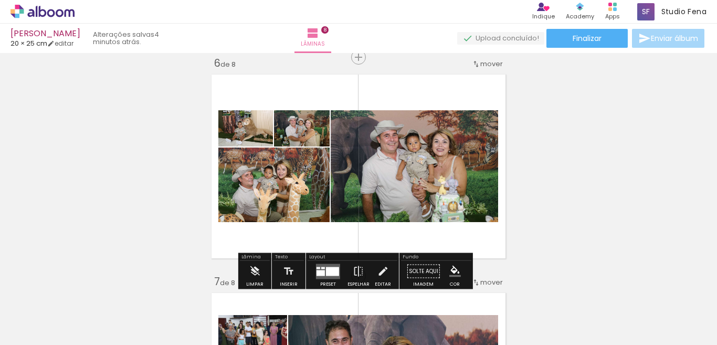
scroll to position [0, 1405]
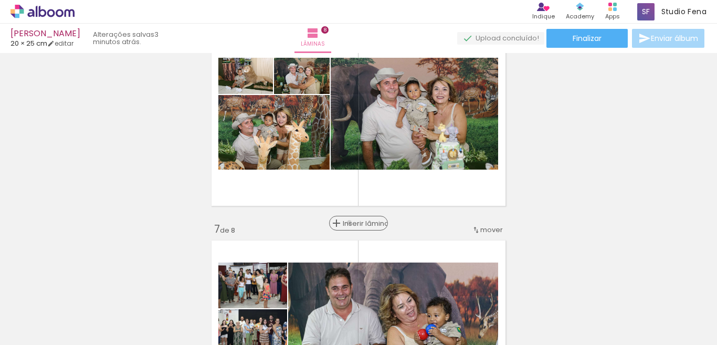
click at [345, 222] on span "Inserir lâmina" at bounding box center [363, 223] width 41 height 7
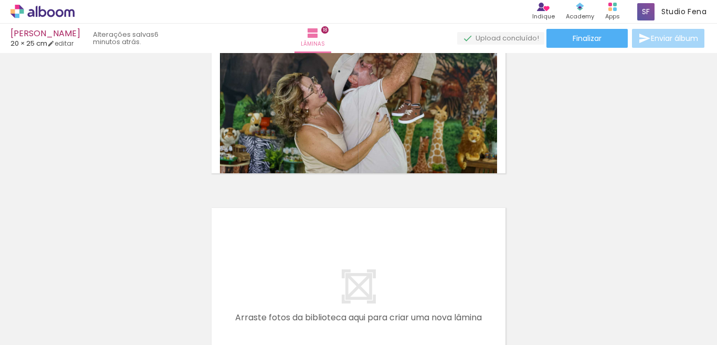
scroll to position [3725, 0]
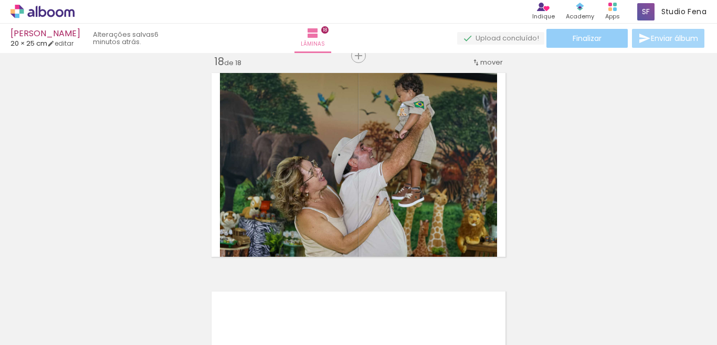
click at [592, 38] on span "Finalizar" at bounding box center [586, 38] width 29 height 7
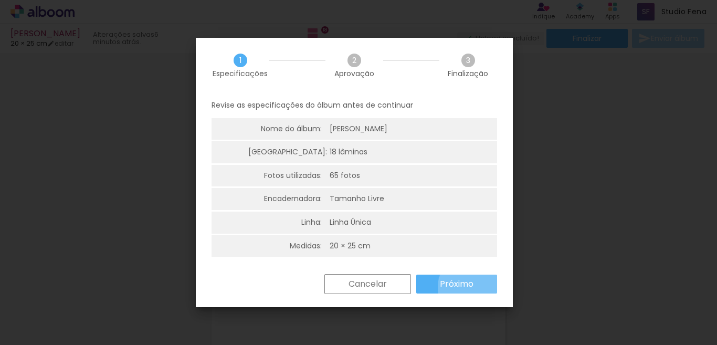
click at [473, 287] on paper-button "Próximo" at bounding box center [456, 283] width 81 height 19
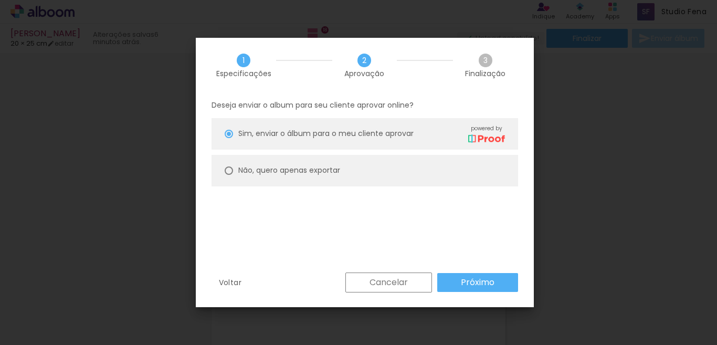
click at [0, 0] on slot "Não, quero apenas exportar" at bounding box center [0, 0] width 0 height 0
type paper-radio-button "on"
click at [501, 285] on paper-button "Próximo" at bounding box center [477, 282] width 81 height 19
type input "Alta, 300 DPI"
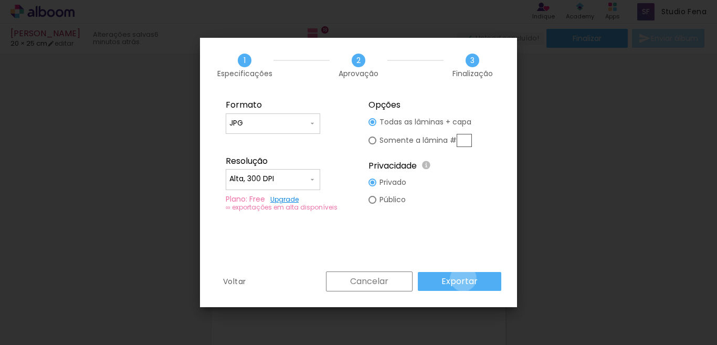
click at [0, 0] on slot "Exportar" at bounding box center [0, 0] width 0 height 0
